Goal: Find contact information: Find contact information

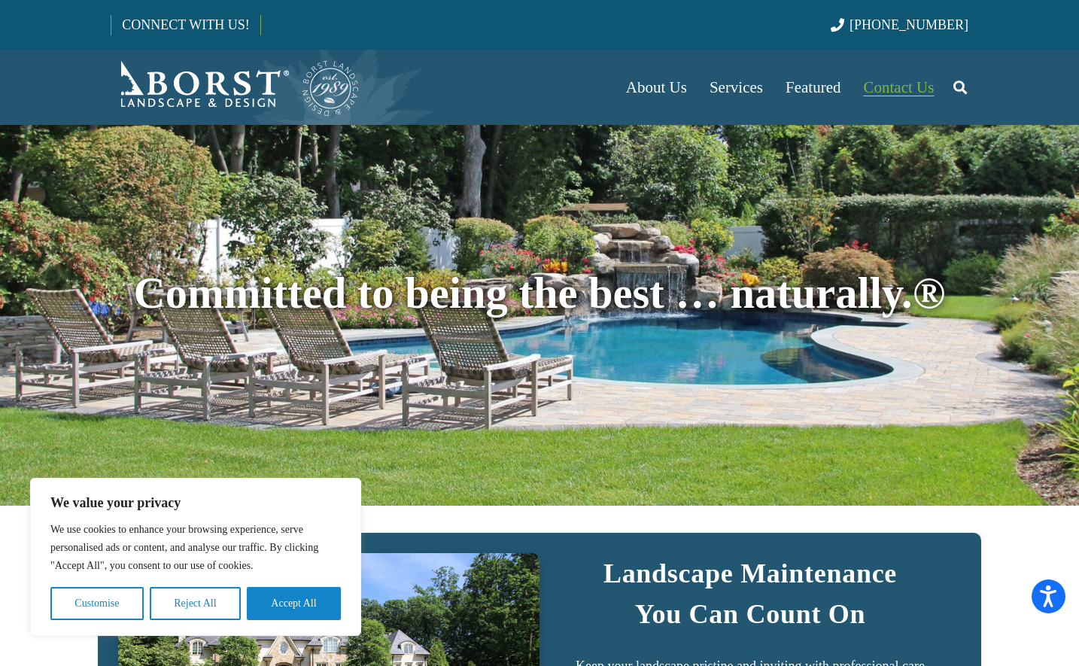
click at [916, 84] on span "Contact Us" at bounding box center [899, 87] width 71 height 18
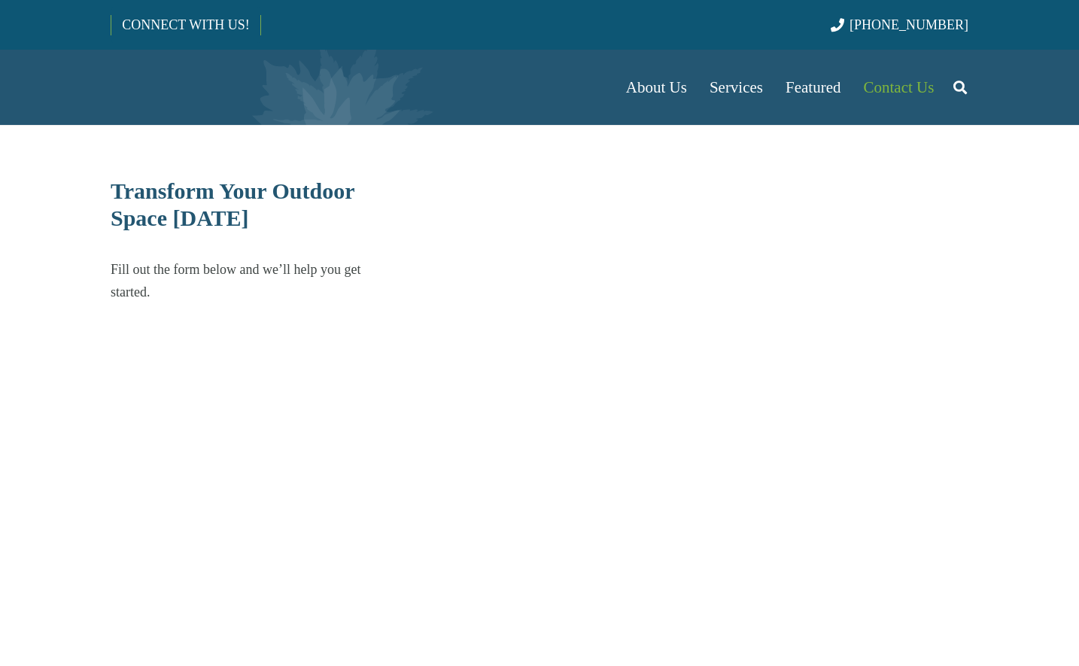
select select "******"
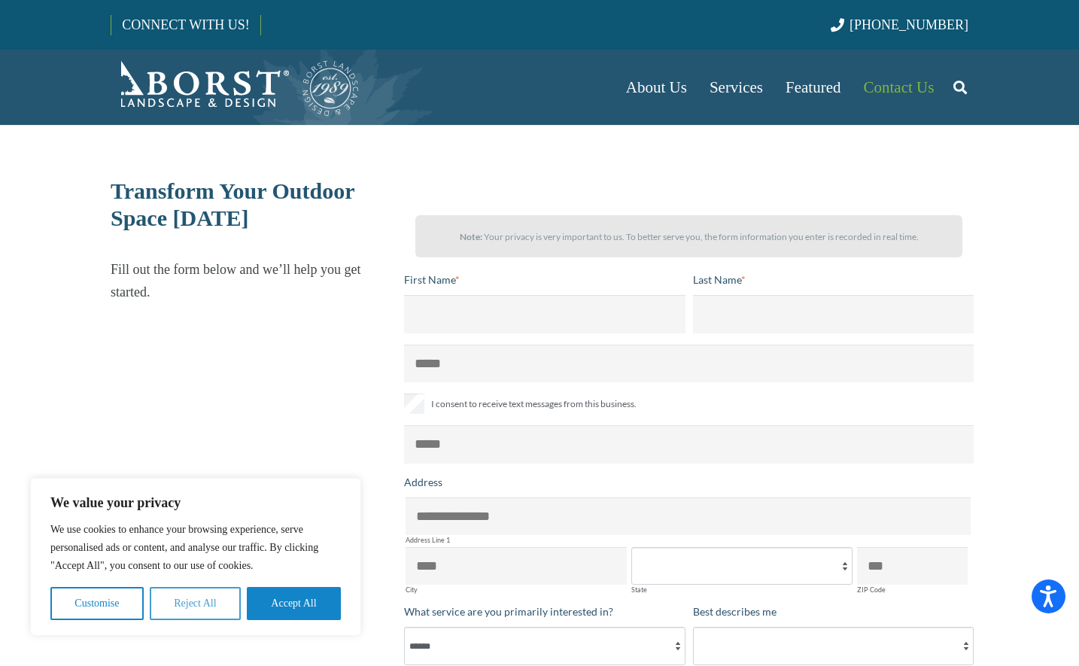
click at [212, 620] on button "Reject All" at bounding box center [195, 603] width 91 height 33
